Goal: Information Seeking & Learning: Learn about a topic

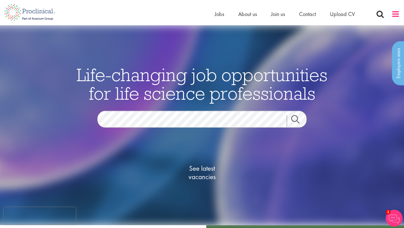
click at [394, 15] on span at bounding box center [396, 14] width 8 height 8
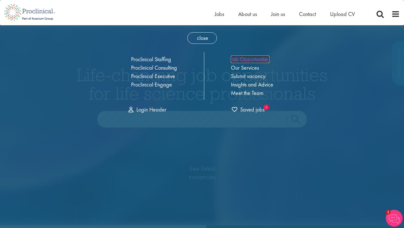
click at [252, 61] on link "Job Opportunities" at bounding box center [250, 59] width 38 height 7
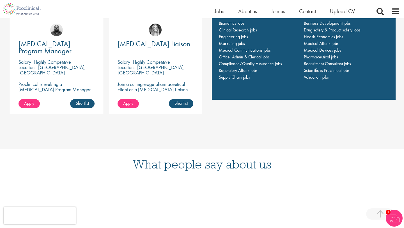
scroll to position [481, 0]
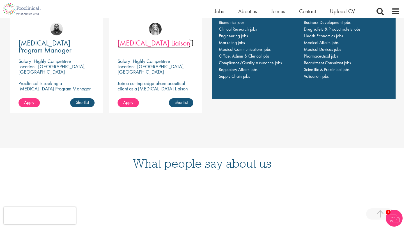
click at [169, 43] on span "[MEDICAL_DATA] Liaison" at bounding box center [154, 43] width 73 height 10
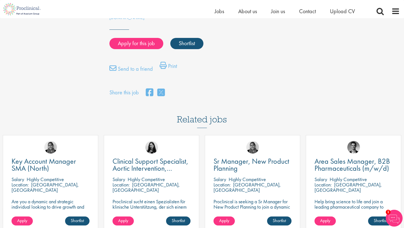
scroll to position [511, 0]
